Goal: Information Seeking & Learning: Learn about a topic

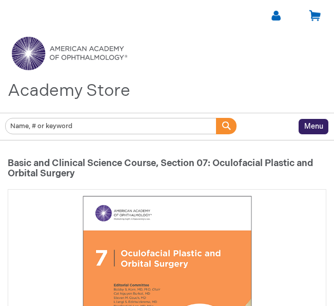
scroll to position [14, 0]
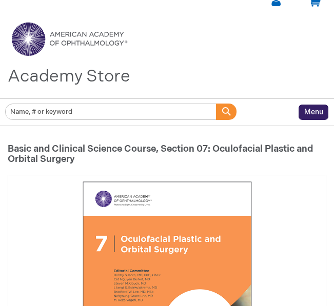
drag, startPoint x: 3, startPoint y: 142, endPoint x: 89, endPoint y: 155, distance: 87.6
click at [89, 155] on h1 "Basic and Clinical Science Course, Section 07: Oculofacial Plastic and Orbital …" at bounding box center [167, 154] width 318 height 21
drag, startPoint x: 88, startPoint y: 158, endPoint x: 2, endPoint y: 143, distance: 87.0
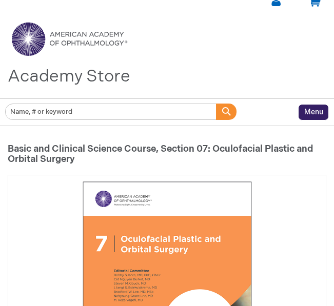
copy h1 "asic and Clinical Science Course, Section 07: Oculofacial Plastic and Orbital S…"
click at [10, 146] on h1 "Basic and Clinical Science Course, Section 07: Oculofacial Plastic and Orbital …" at bounding box center [167, 154] width 318 height 21
copy h1 "Basic and Clinical Science Course, Section 07: Oculofacial Plastic and Orbital …"
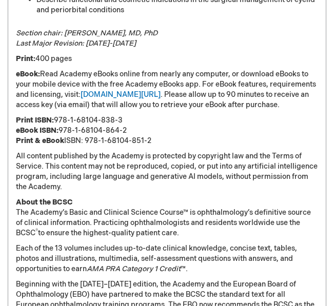
scroll to position [1088, 0]
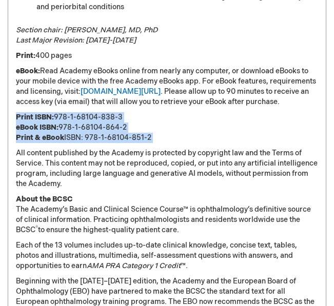
drag, startPoint x: 14, startPoint y: 105, endPoint x: 196, endPoint y: 135, distance: 184.0
click at [196, 135] on div "Section 7 of the Academy's Basic and Clinical Science Course ™ (BCSC ® ) detail…" at bounding box center [167, 83] width 318 height 686
copy div "Print ISBN: 978-1-68104-838-3 eBook ISBN: 978-1-68104-864-2 Print & eBook ISBN:…"
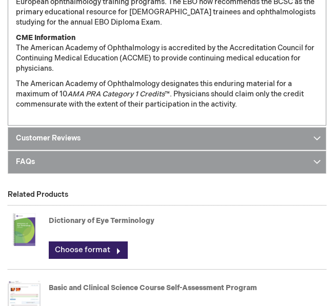
scroll to position [1389, 0]
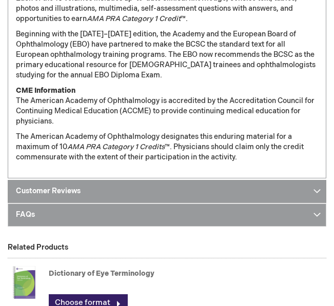
click at [145, 181] on link "Customer Reviews" at bounding box center [167, 191] width 318 height 23
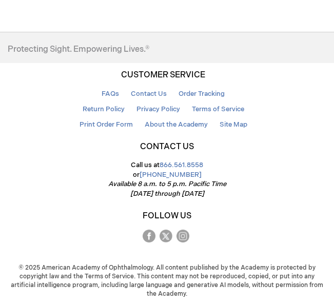
scroll to position [660, 0]
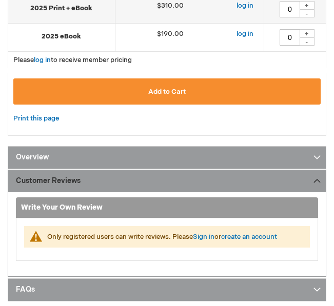
click at [143, 171] on link "Customer Reviews" at bounding box center [167, 181] width 318 height 23
